Goal: Navigation & Orientation: Find specific page/section

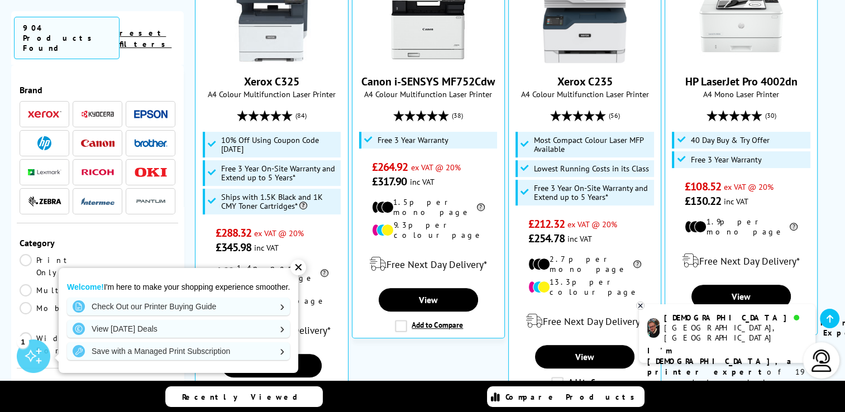
scroll to position [388, 0]
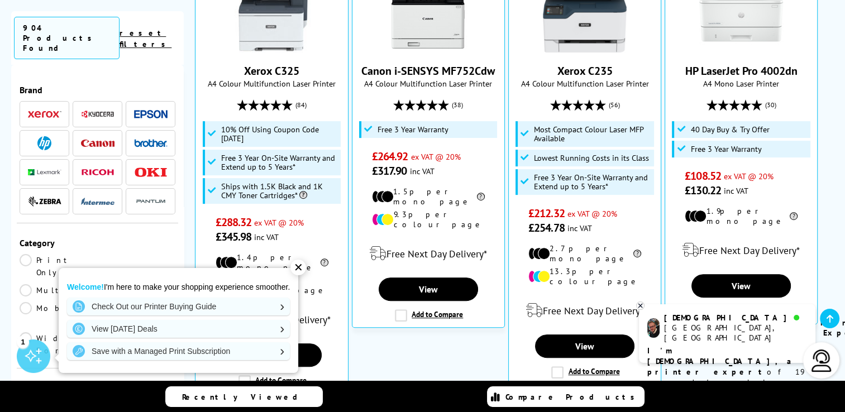
click at [302, 264] on div "✕" at bounding box center [298, 268] width 16 height 16
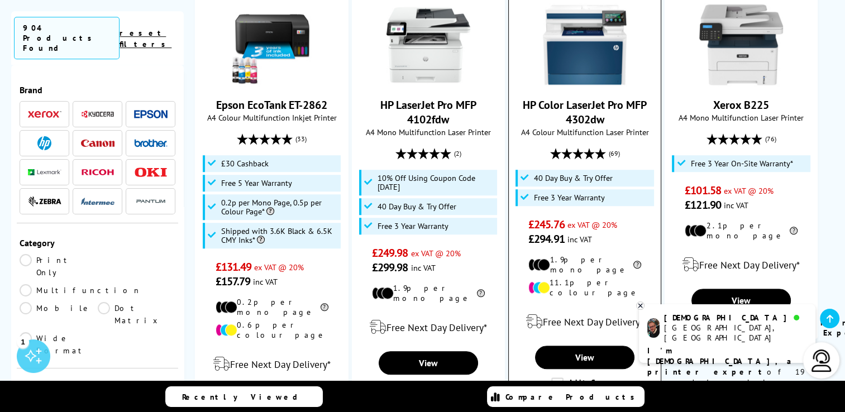
scroll to position [723, 0]
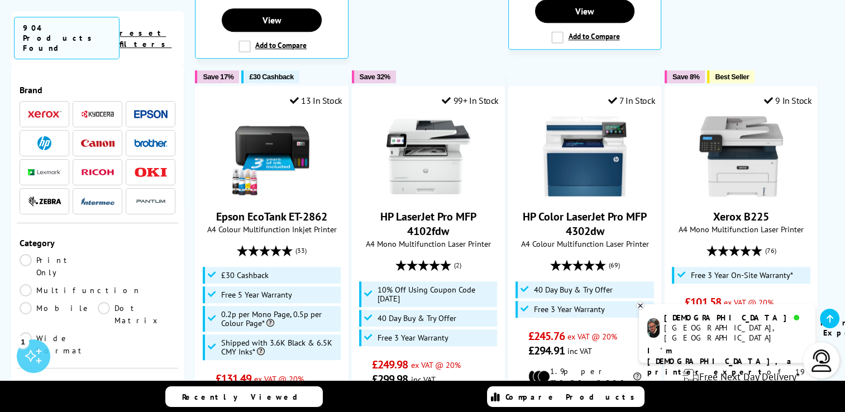
click at [47, 136] on img at bounding box center [44, 143] width 14 height 14
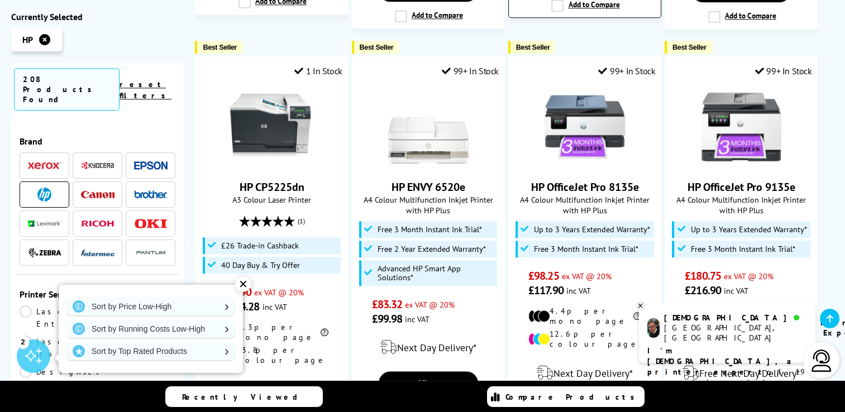
scroll to position [1170, 0]
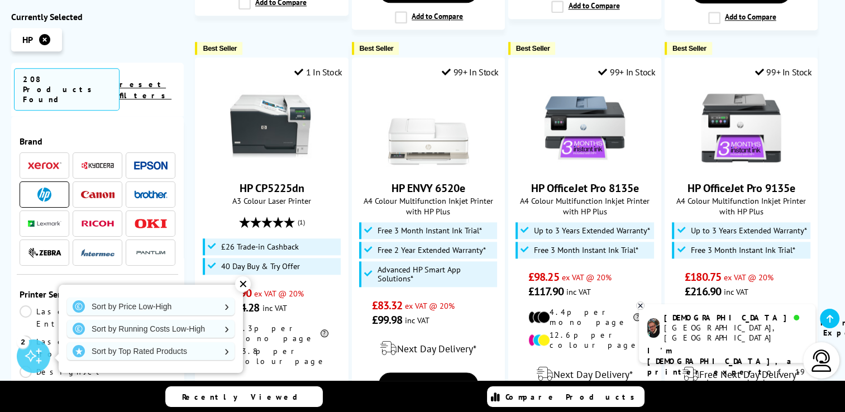
click at [243, 283] on div "✕" at bounding box center [243, 285] width 16 height 16
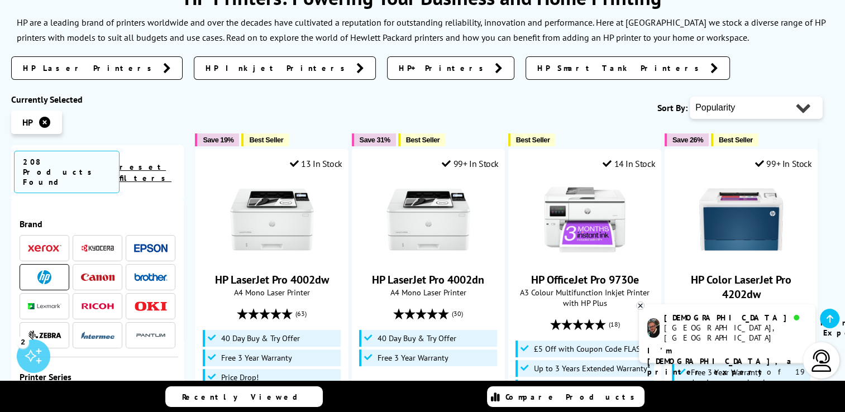
scroll to position [165, 0]
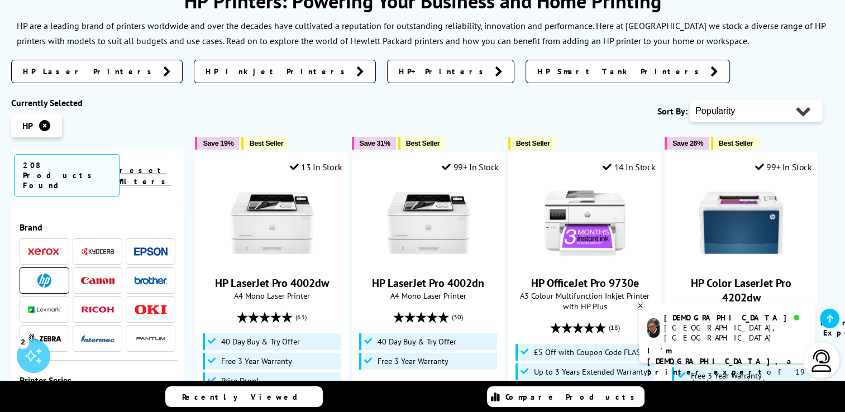
click at [537, 69] on span "HP Smart Tank Printers" at bounding box center [621, 71] width 168 height 11
